Goal: Task Accomplishment & Management: Complete application form

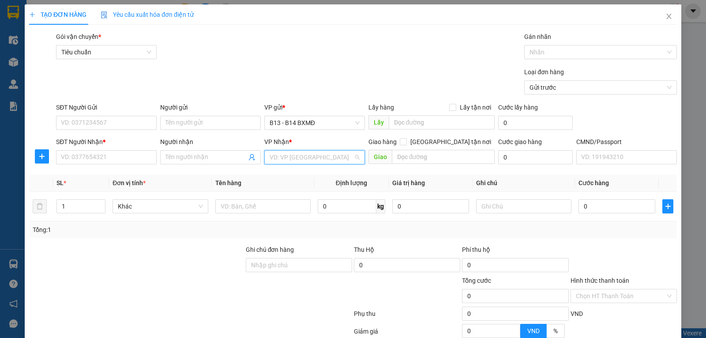
click at [284, 158] on input "search" at bounding box center [312, 157] width 84 height 13
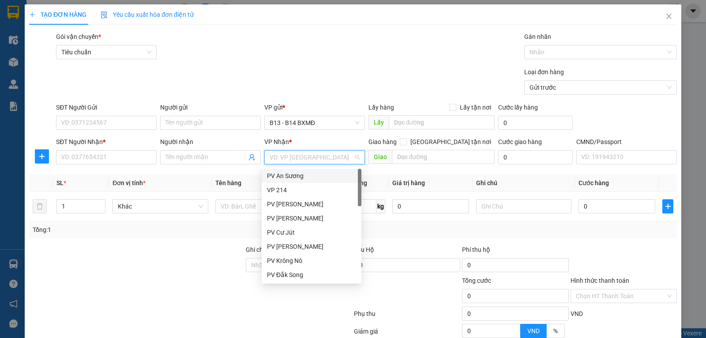
type input "g"
type input "kn"
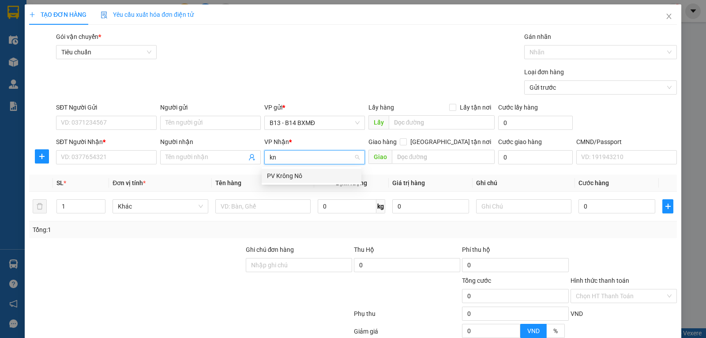
click at [278, 177] on div "PV Krông Nô" at bounding box center [311, 176] width 89 height 10
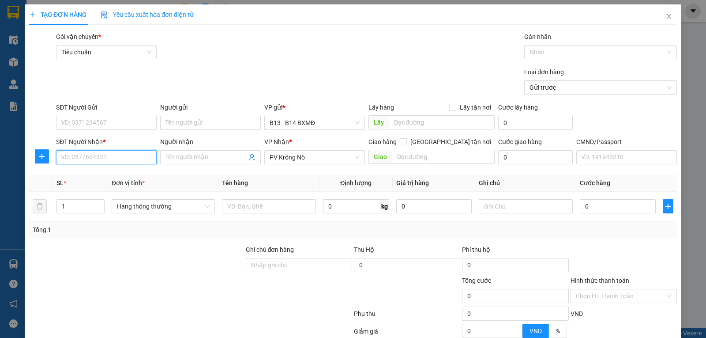
click at [103, 160] on input "SĐT Người Nhận *" at bounding box center [106, 157] width 101 height 14
type input "0969876609"
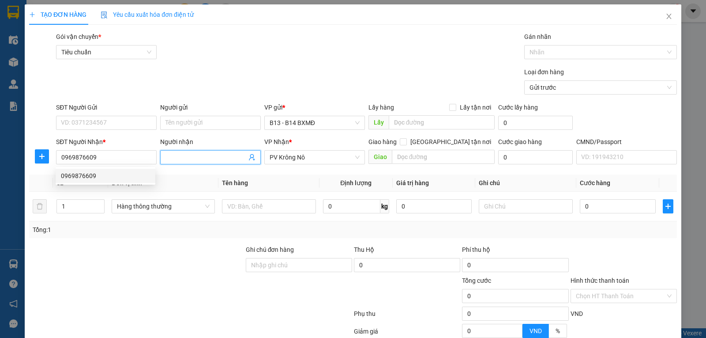
click at [195, 159] on input "Người nhận" at bounding box center [206, 157] width 81 height 10
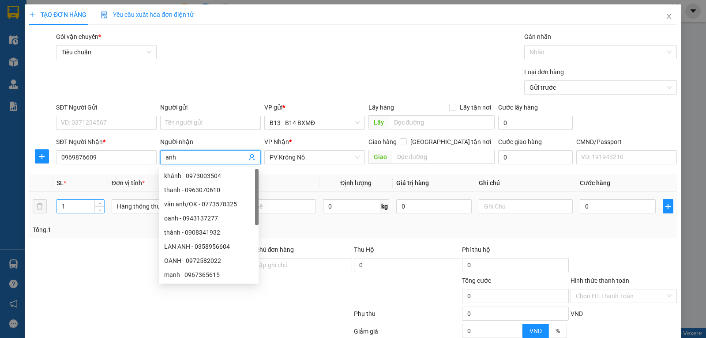
type input "anh"
drag, startPoint x: 72, startPoint y: 208, endPoint x: 0, endPoint y: 201, distance: 72.3
click at [0, 201] on div "TẠO ĐƠN HÀNG Yêu cầu xuất hóa đơn điện tử Transit Pickup Surcharge Ids Transit …" at bounding box center [353, 169] width 706 height 338
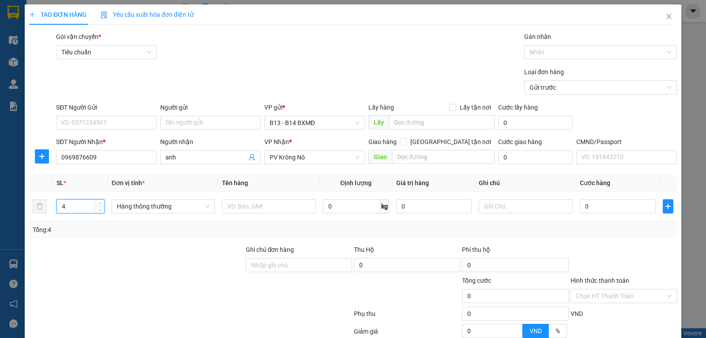
type input "4"
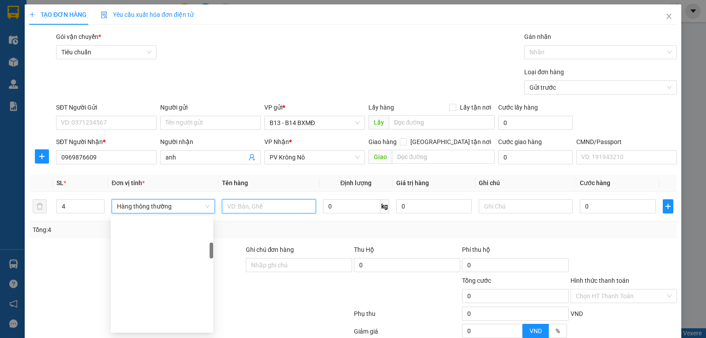
scroll to position [184, 0]
type input "cháo"
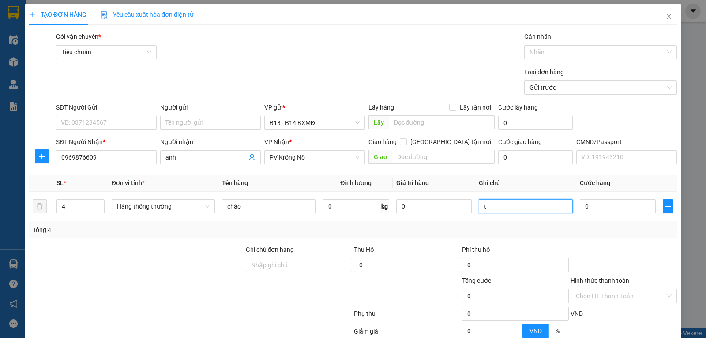
type input "t"
type input "2"
type input "20"
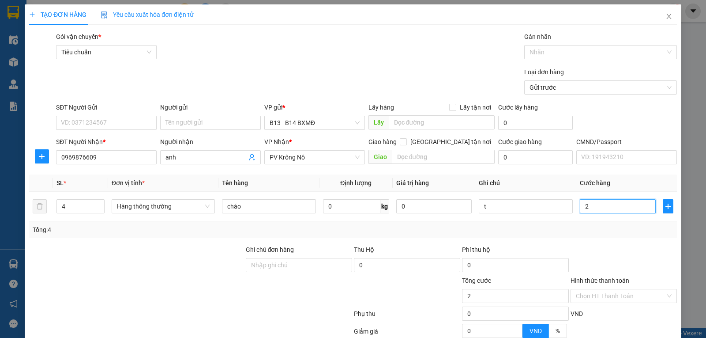
type input "20"
type input "200"
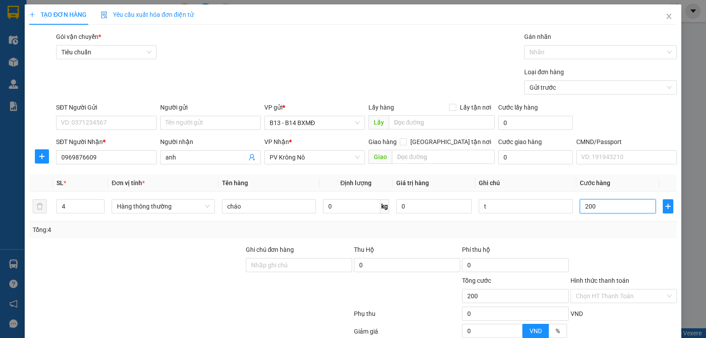
type input "2.000"
type input "20.000"
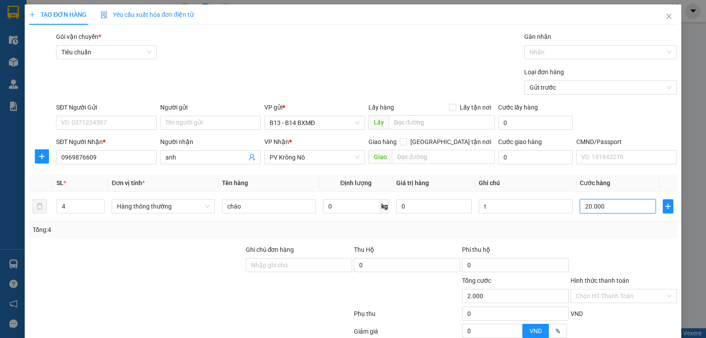
type input "20.000"
type input "200.000"
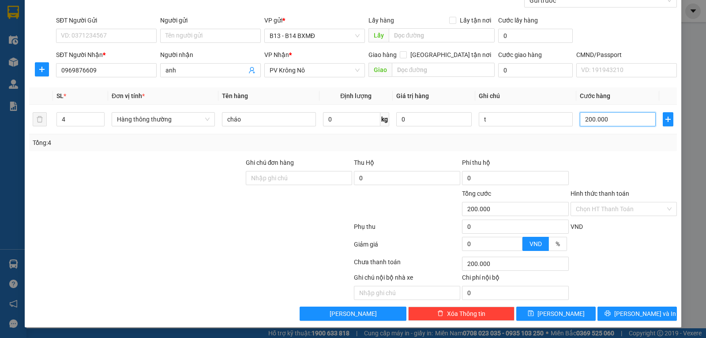
scroll to position [89, 0]
click at [632, 312] on span "[PERSON_NAME] và In" at bounding box center [646, 314] width 62 height 10
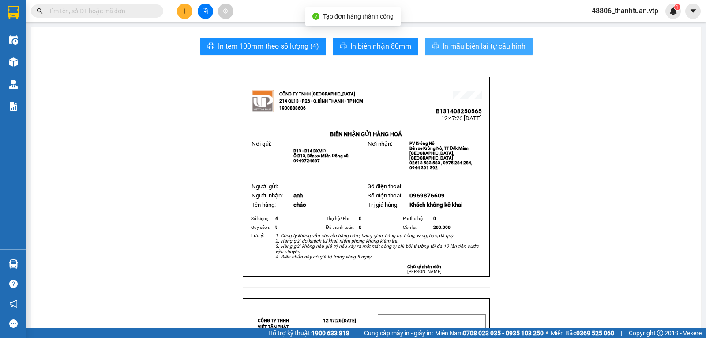
click at [486, 42] on span "In mẫu biên lai tự cấu hình" at bounding box center [484, 46] width 83 height 11
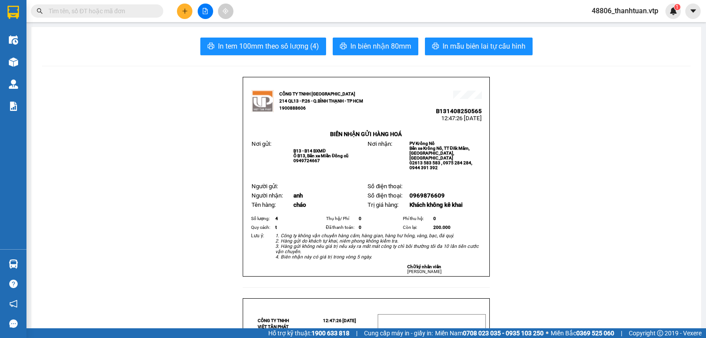
click at [183, 10] on icon "plus" at bounding box center [185, 11] width 6 height 6
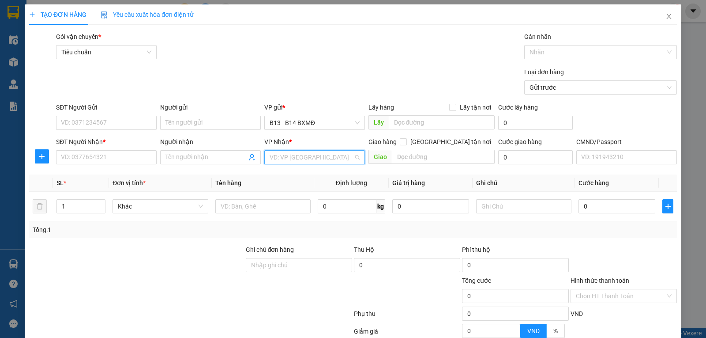
click at [313, 162] on input "search" at bounding box center [312, 157] width 84 height 13
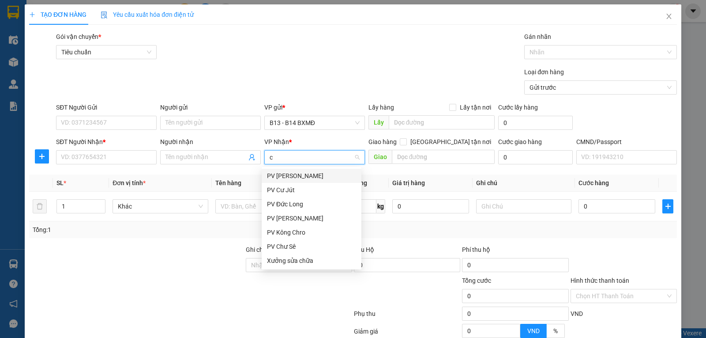
type input "cj"
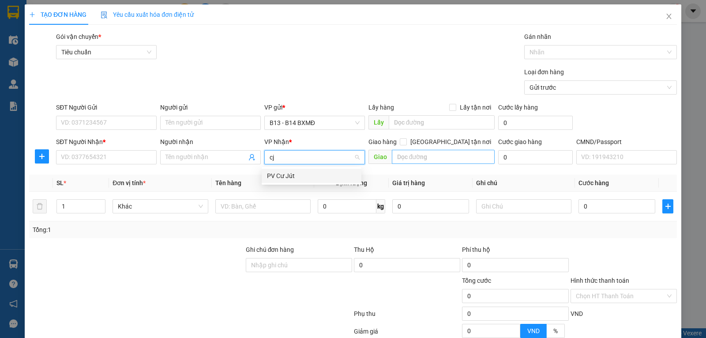
drag, startPoint x: 287, startPoint y: 177, endPoint x: 406, endPoint y: 161, distance: 119.9
click at [289, 177] on div "PV Cư Jút" at bounding box center [311, 176] width 89 height 10
click at [417, 155] on input "text" at bounding box center [443, 157] width 103 height 14
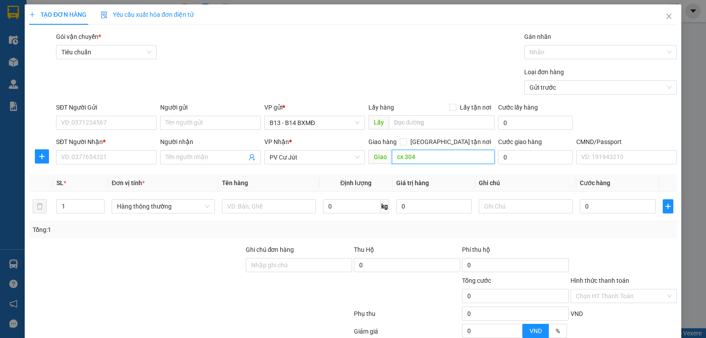
type input "cx 304"
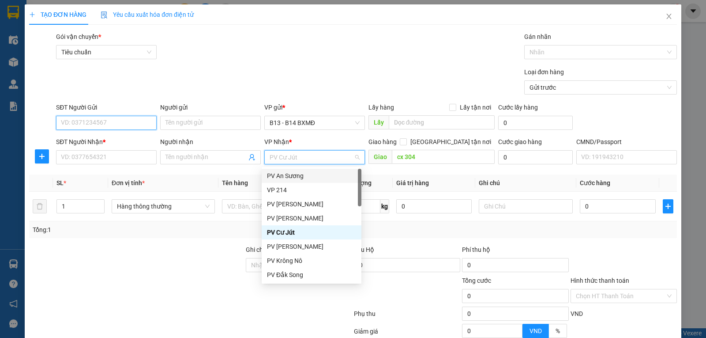
click at [120, 123] on input "SĐT Người Gửi" at bounding box center [106, 123] width 101 height 14
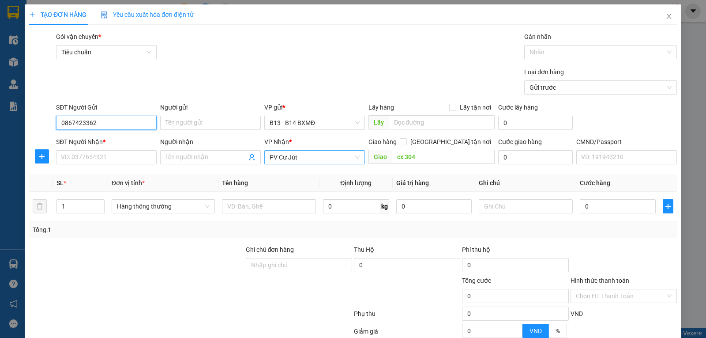
click at [302, 164] on span "PV Cư Jút" at bounding box center [315, 157] width 90 height 13
type input "0867423362"
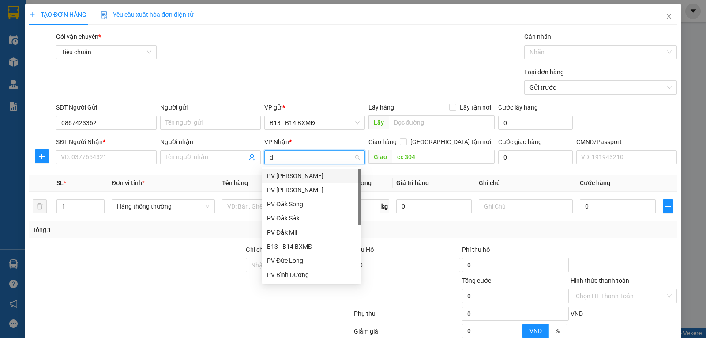
type input "dm"
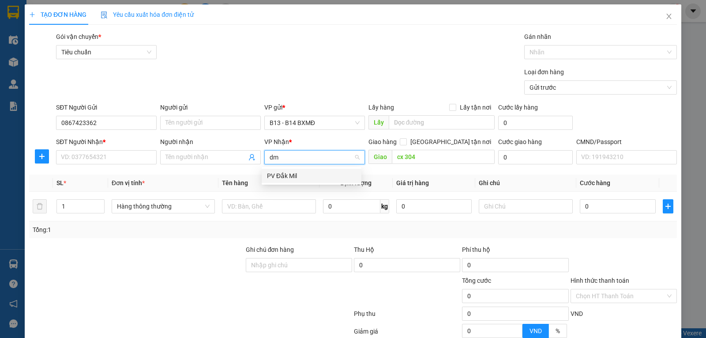
drag, startPoint x: 279, startPoint y: 175, endPoint x: 270, endPoint y: 175, distance: 9.7
click at [279, 175] on div "PV Đắk Mil" at bounding box center [311, 176] width 89 height 10
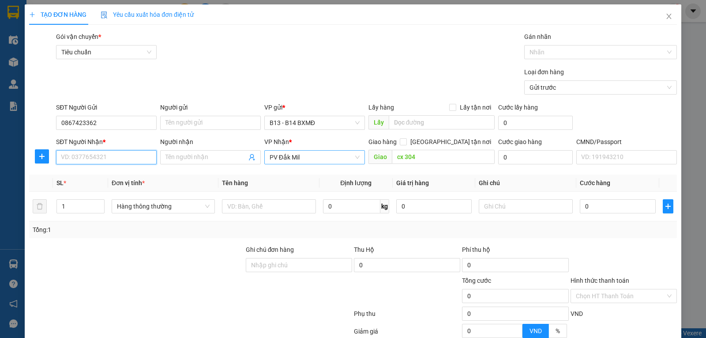
click at [95, 162] on input "SĐT Người Nhận *" at bounding box center [106, 157] width 101 height 14
click at [94, 123] on input "0867423362" at bounding box center [106, 123] width 101 height 14
drag, startPoint x: 98, startPoint y: 125, endPoint x: 0, endPoint y: 134, distance: 98.9
click at [0, 134] on div "TẠO ĐƠN HÀNG Yêu cầu xuất hóa đơn điện tử Transit Pickup Surcharge Ids Transit …" at bounding box center [353, 169] width 706 height 338
click at [94, 154] on input "SĐT Người Nhận *" at bounding box center [106, 157] width 101 height 14
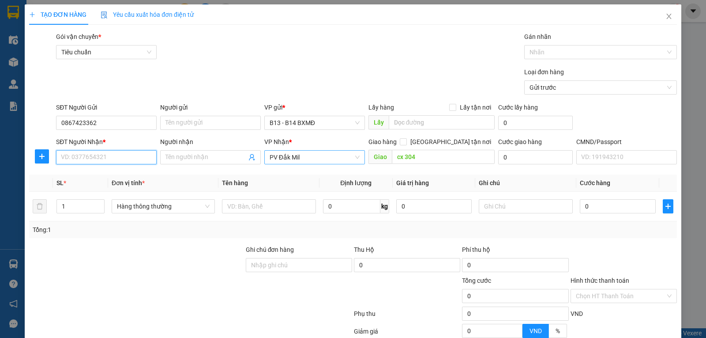
paste input "0867423362"
type input "0867423362"
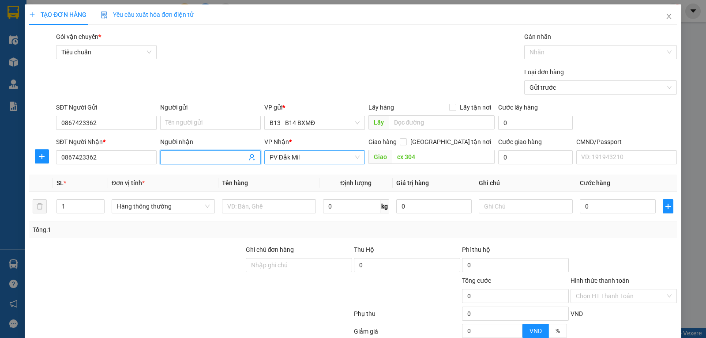
click at [168, 159] on input "Người nhận" at bounding box center [206, 157] width 81 height 10
type input "kỷ"
drag, startPoint x: 102, startPoint y: 125, endPoint x: 412, endPoint y: 137, distance: 310.2
click at [45, 125] on div "SĐT Người Gửi 0867423362 0867423362 Người gửi Tên người gửi VP gửi * B13 - B14 …" at bounding box center [353, 117] width 650 height 31
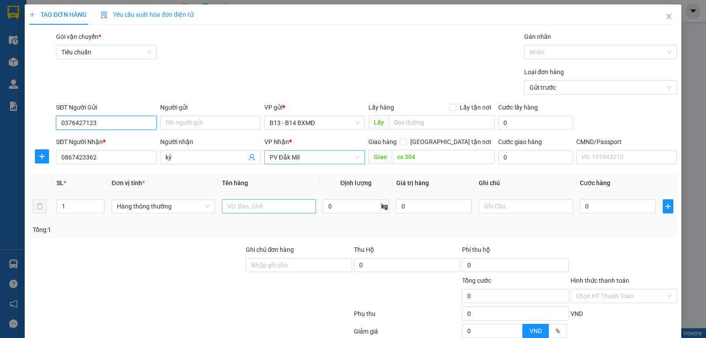
type input "0376427123"
click at [245, 208] on input "text" at bounding box center [269, 206] width 94 height 14
click at [490, 208] on input "text" at bounding box center [526, 206] width 94 height 14
type input "[DOMAIN_NAME]"
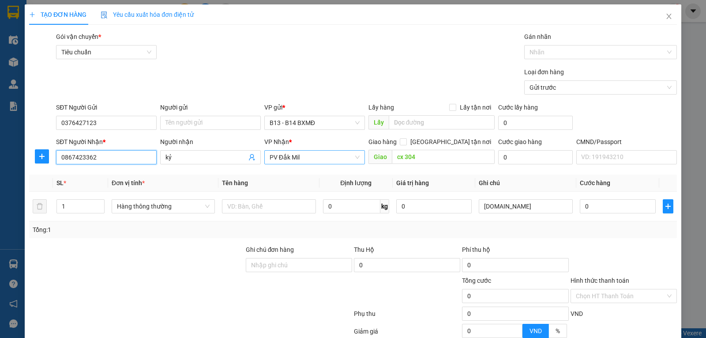
drag, startPoint x: 101, startPoint y: 158, endPoint x: 0, endPoint y: 177, distance: 102.5
click at [0, 177] on div "TẠO ĐƠN HÀNG Yêu cầu xuất hóa đơn điện tử Transit Pickup Surcharge Ids Transit …" at bounding box center [353, 169] width 706 height 338
click at [245, 208] on input "text" at bounding box center [269, 206] width 94 height 14
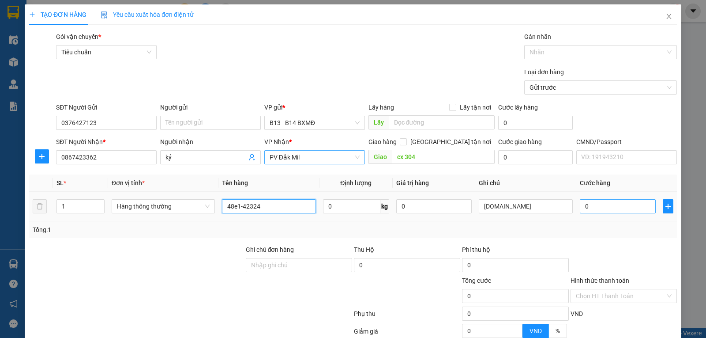
type input "48e1-42324"
click at [592, 206] on input "0" at bounding box center [617, 206] width 75 height 14
type input "3"
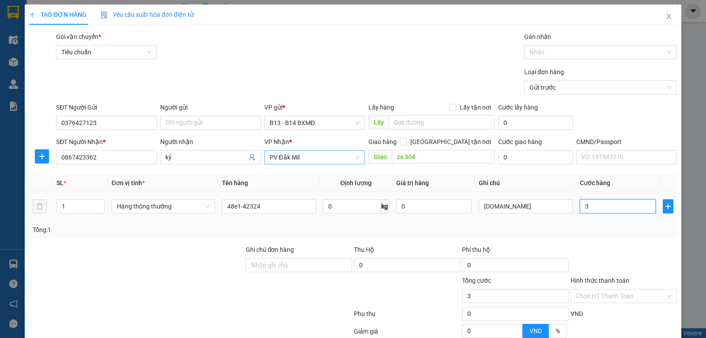
type input "30"
type input "300"
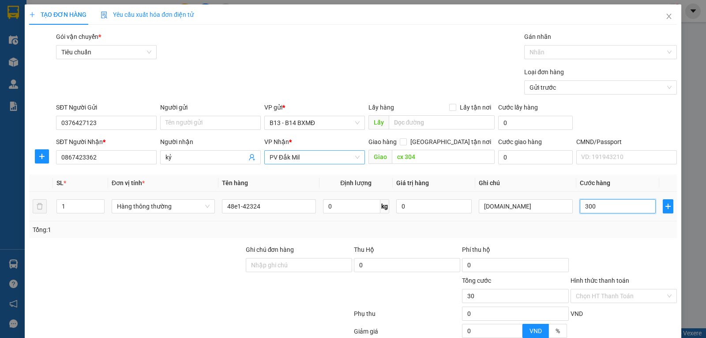
type input "300"
type input "3.000"
type input "30.000"
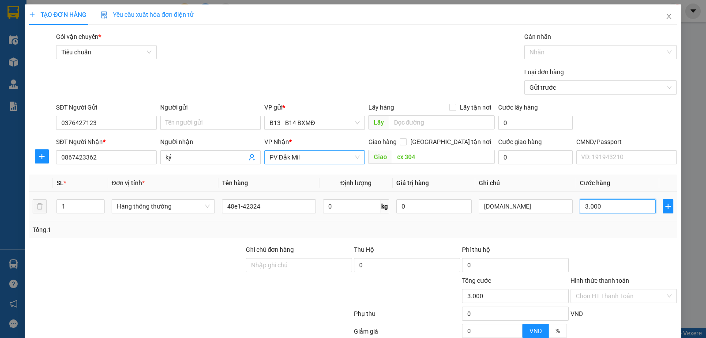
type input "30.000"
type input "300.000"
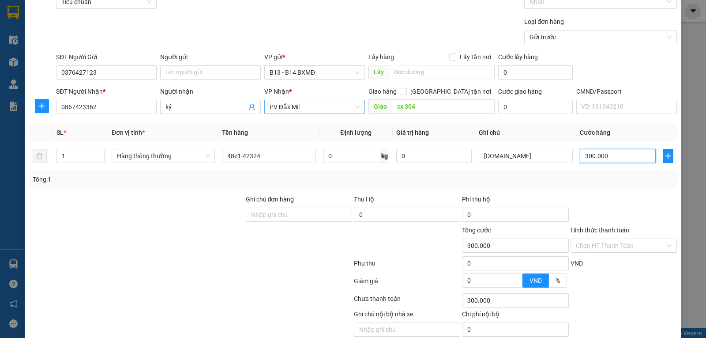
scroll to position [89, 0]
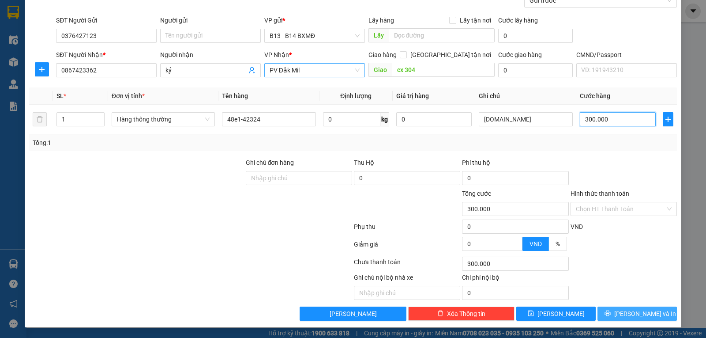
type input "300.000"
click at [643, 314] on span "[PERSON_NAME] và In" at bounding box center [646, 314] width 62 height 10
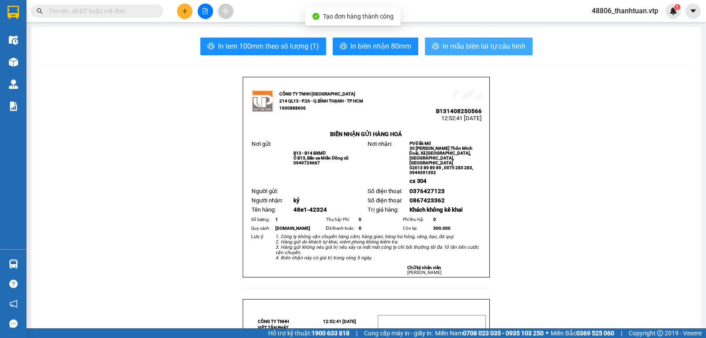
drag, startPoint x: 469, startPoint y: 49, endPoint x: 434, endPoint y: 53, distance: 36.0
click at [469, 49] on span "In mẫu biên lai tự cấu hình" at bounding box center [484, 46] width 83 height 11
